Goal: Task Accomplishment & Management: Manage account settings

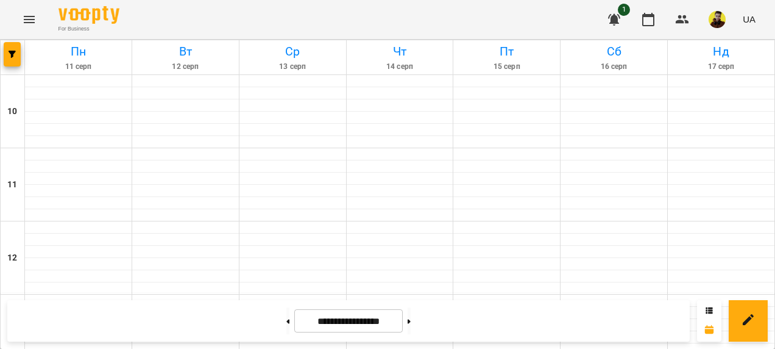
scroll to position [488, 0]
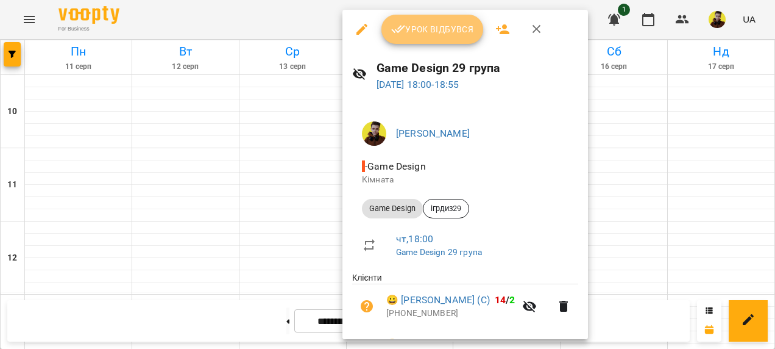
click at [420, 28] on span "Урок відбувся" at bounding box center [432, 29] width 83 height 15
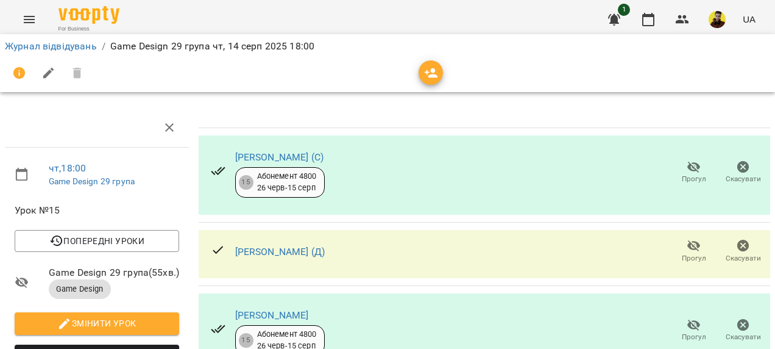
scroll to position [122, 0]
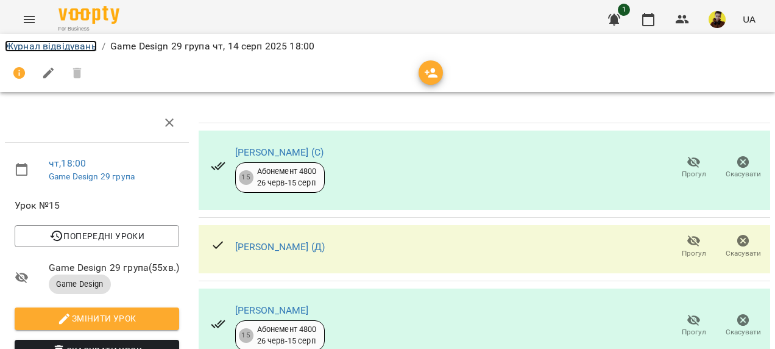
click at [89, 46] on link "Журнал відвідувань" at bounding box center [51, 46] width 92 height 12
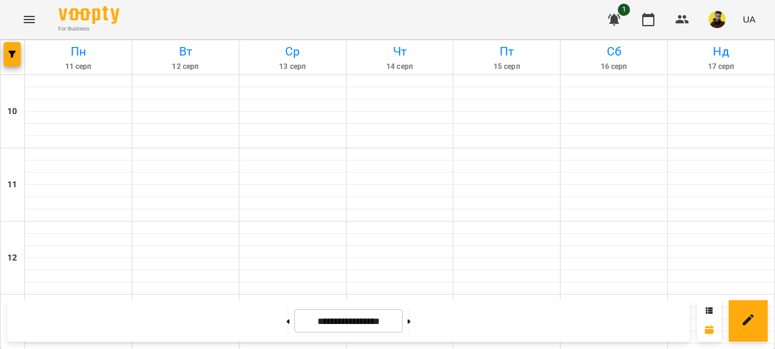
scroll to position [549, 0]
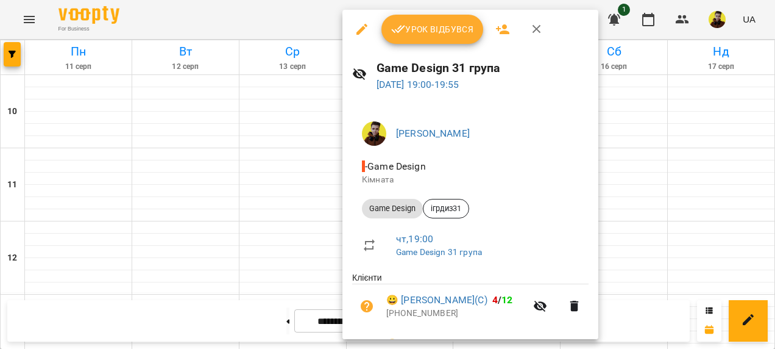
click at [441, 20] on button "Урок відбувся" at bounding box center [433, 29] width 102 height 29
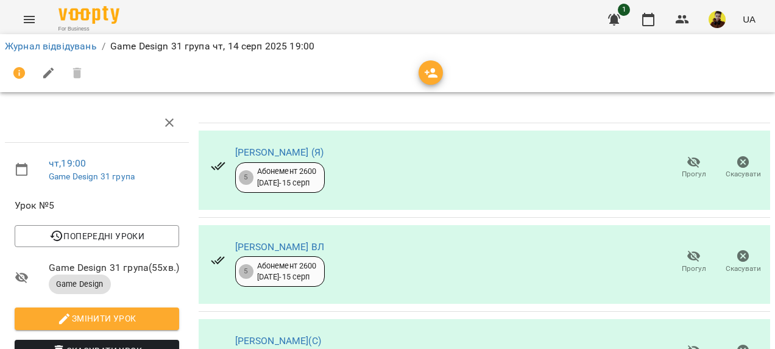
scroll to position [644, 0]
click at [50, 46] on link "Журнал відвідувань" at bounding box center [51, 46] width 92 height 12
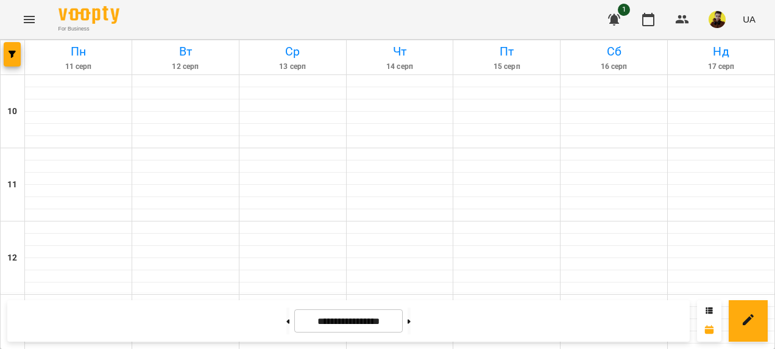
scroll to position [610, 0]
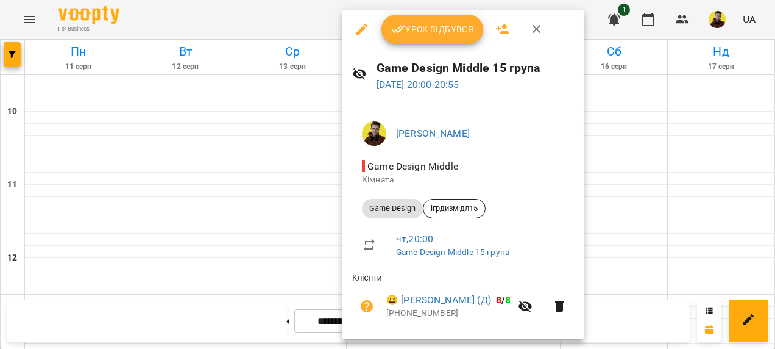
click at [404, 31] on icon "button" at bounding box center [398, 29] width 15 height 15
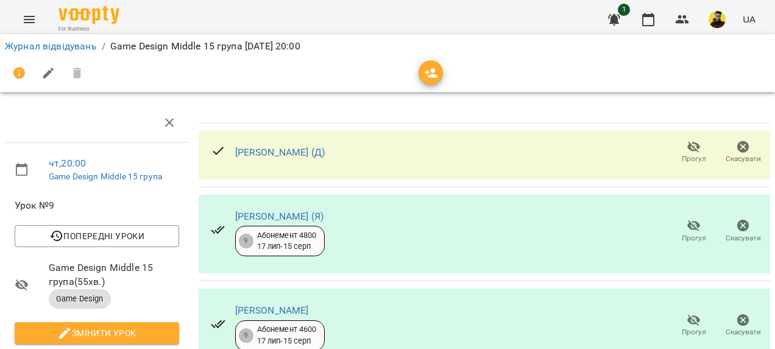
scroll to position [52, 0]
click at [687, 218] on icon "button" at bounding box center [694, 225] width 15 height 15
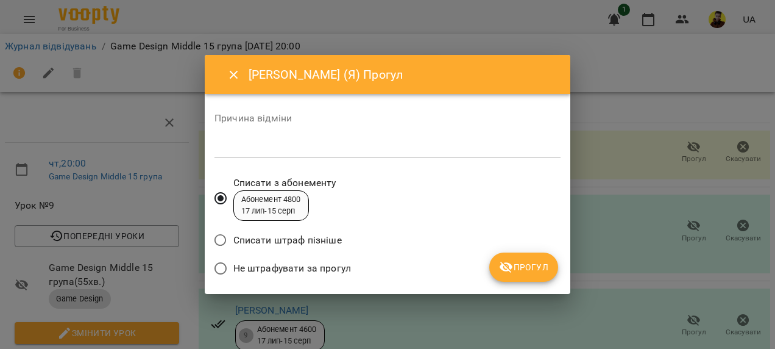
click at [514, 260] on span "Прогул" at bounding box center [523, 267] width 49 height 15
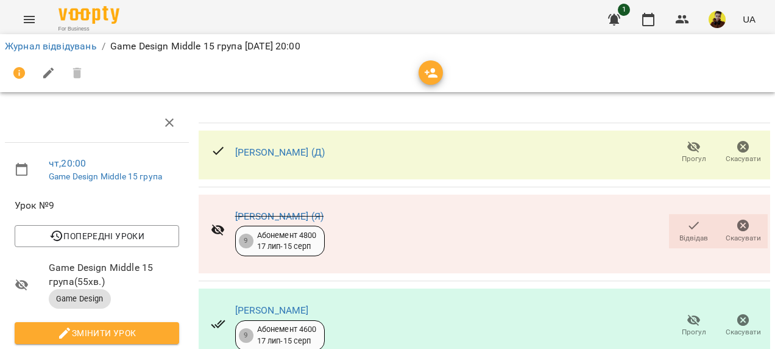
scroll to position [0, 0]
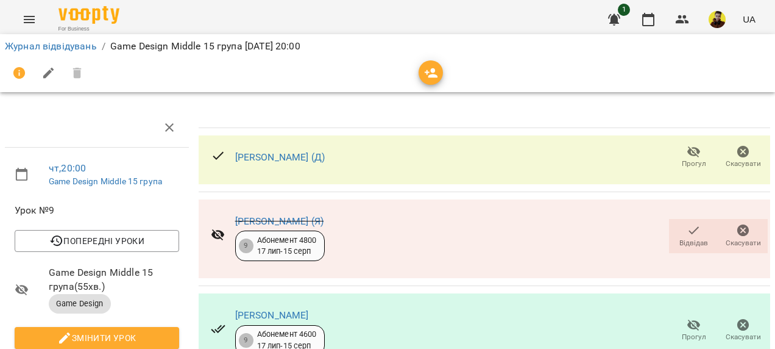
click at [687, 148] on icon "button" at bounding box center [694, 151] width 15 height 15
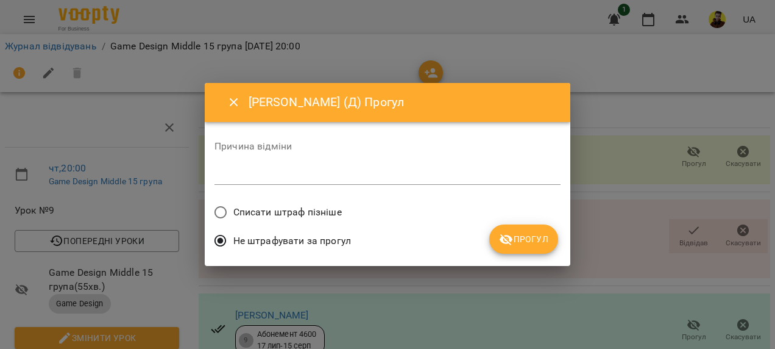
click at [338, 202] on label "Списати штраф пізніше" at bounding box center [275, 212] width 134 height 26
click at [542, 232] on span "Прогул" at bounding box center [523, 239] width 49 height 15
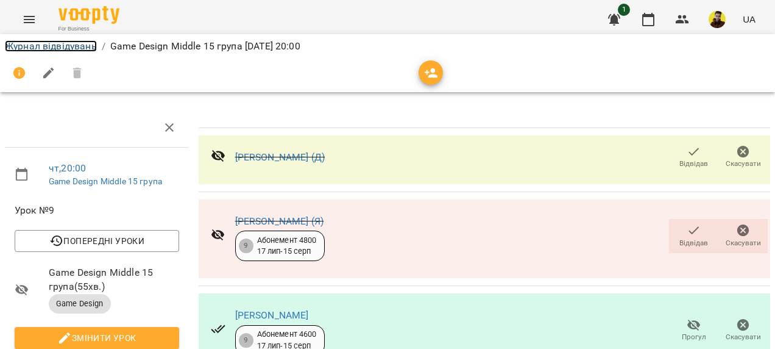
click at [75, 45] on link "Журнал відвідувань" at bounding box center [51, 46] width 92 height 12
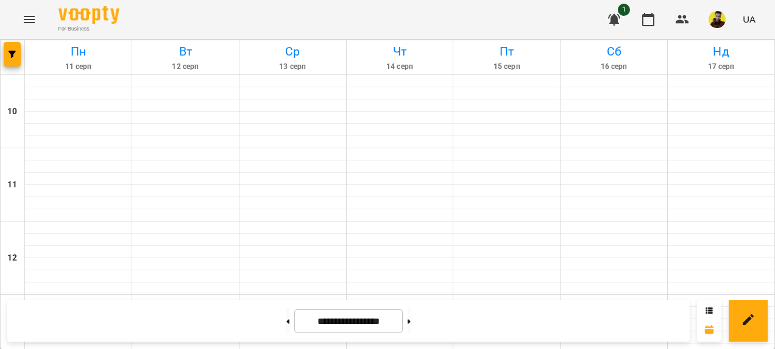
scroll to position [549, 0]
